Goal: Information Seeking & Learning: Learn about a topic

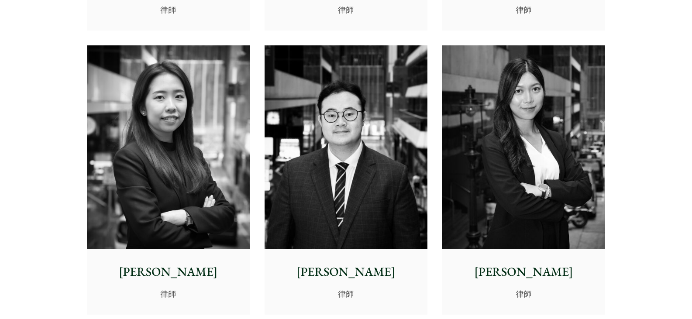
scroll to position [3145, 0]
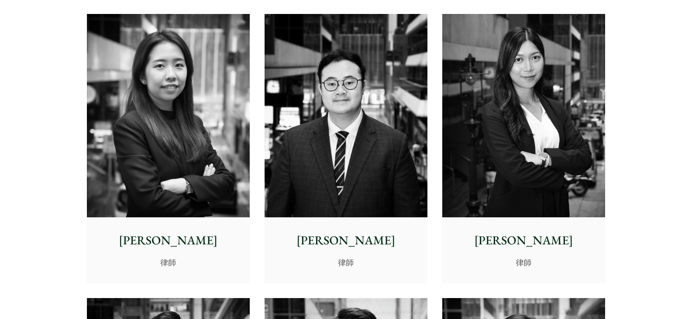
click at [529, 119] on img at bounding box center [524, 116] width 163 height 204
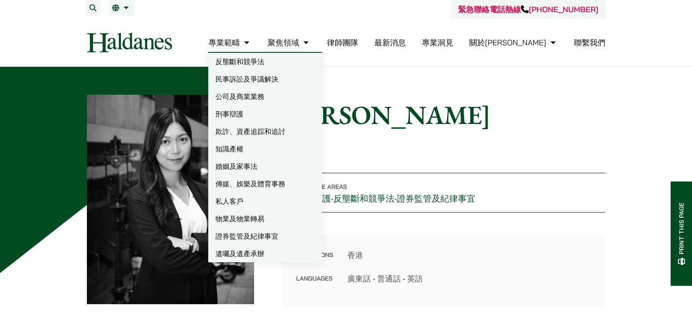
click at [308, 83] on link "民事訴訟及爭議解決" at bounding box center [265, 78] width 114 height 17
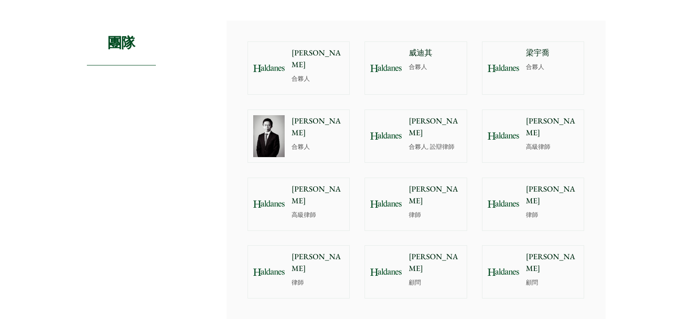
scroll to position [743, 0]
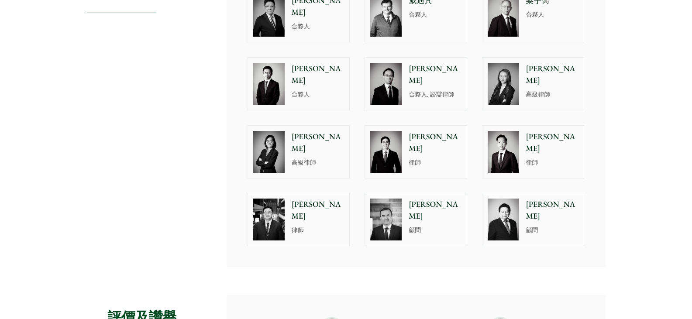
click at [538, 67] on p "[PERSON_NAME]" at bounding box center [552, 75] width 53 height 24
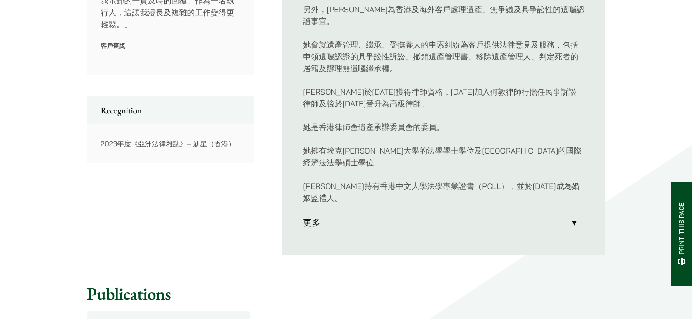
scroll to position [568, 0]
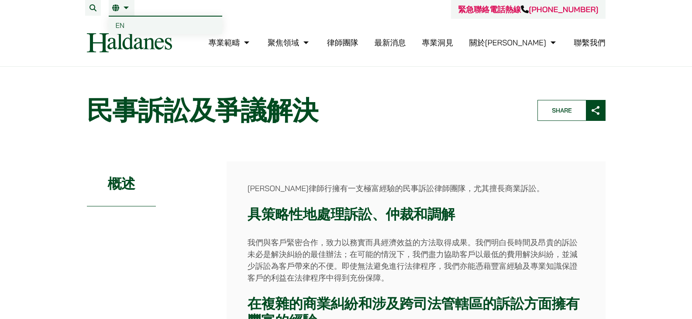
click at [126, 10] on link "繁" at bounding box center [121, 7] width 19 height 7
click at [131, 28] on link "EN" at bounding box center [166, 25] width 114 height 17
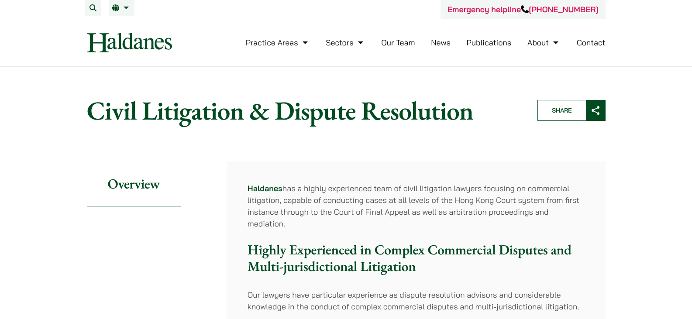
click at [345, 129] on header "Home » Practice Areas » Civil Litigation & Dispute Resolution Civil Litigation …" at bounding box center [347, 110] width 534 height 46
